Goal: Transaction & Acquisition: Purchase product/service

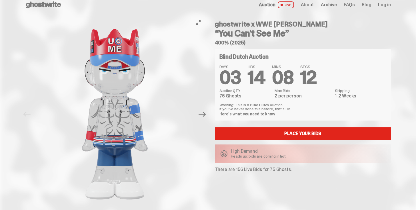
scroll to position [7, 0]
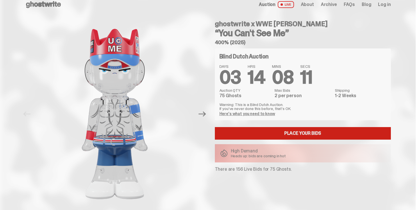
click at [279, 133] on link "Place your Bids" at bounding box center [303, 133] width 176 height 13
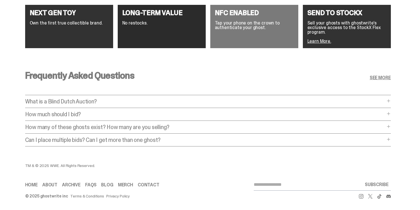
scroll to position [1095, 0]
click at [195, 125] on p "How many of these ghosts exist? How many are you selling?" at bounding box center [205, 127] width 360 height 6
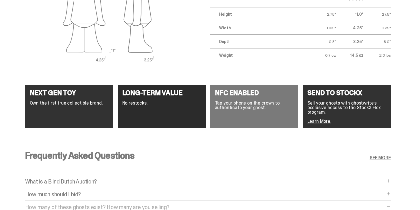
scroll to position [1122, 0]
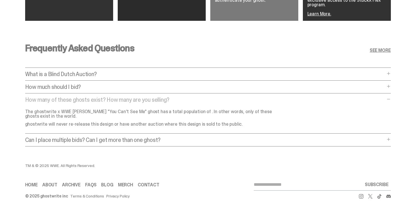
click at [113, 138] on p "Can I place multiple bids? Can I get more than one ghost?" at bounding box center [205, 140] width 360 height 6
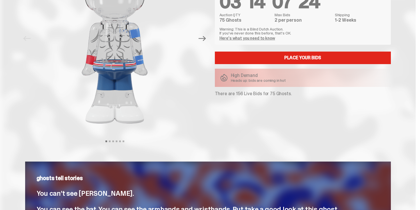
scroll to position [0, 0]
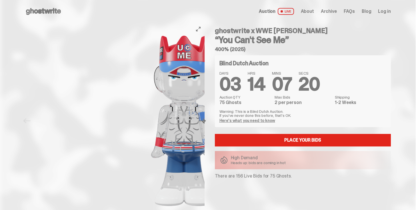
click at [105, 119] on img at bounding box center [183, 121] width 157 height 196
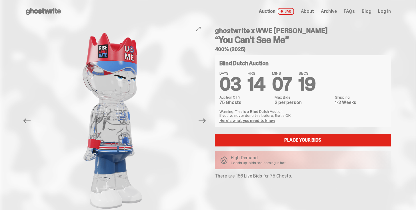
click at [73, 119] on img at bounding box center [112, 121] width 157 height 196
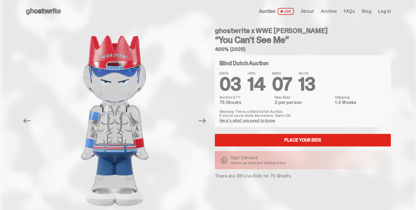
click at [244, 123] on link "Here's what you need to know" at bounding box center [247, 120] width 56 height 5
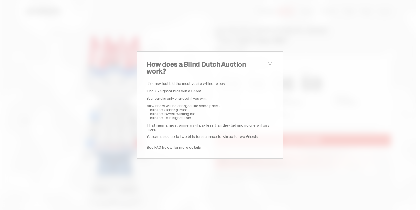
click at [269, 67] on span "close" at bounding box center [269, 64] width 7 height 7
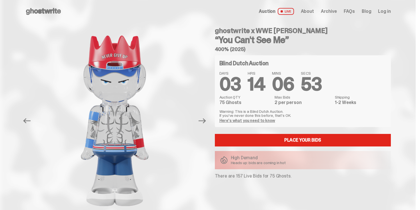
click at [267, 120] on link "Here's what you need to know" at bounding box center [247, 120] width 56 height 5
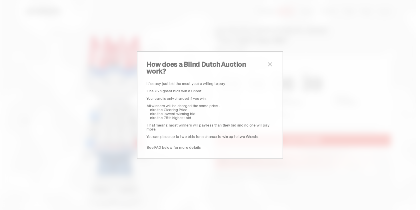
click at [271, 68] on span "close" at bounding box center [269, 64] width 7 height 7
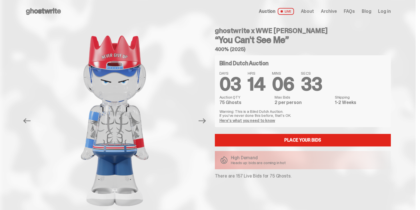
click at [238, 121] on link "Here's what you need to know" at bounding box center [247, 120] width 56 height 5
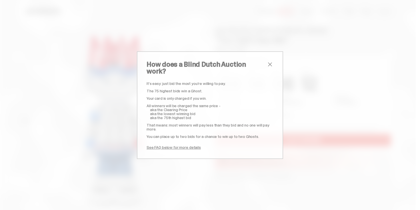
click at [270, 68] on span "close" at bounding box center [269, 64] width 7 height 7
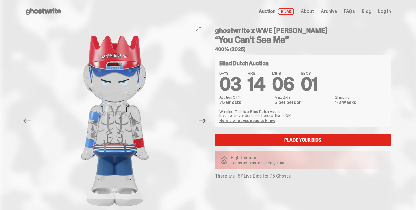
click at [206, 121] on icon "Next" at bounding box center [201, 120] width 7 height 5
